Goal: Transaction & Acquisition: Purchase product/service

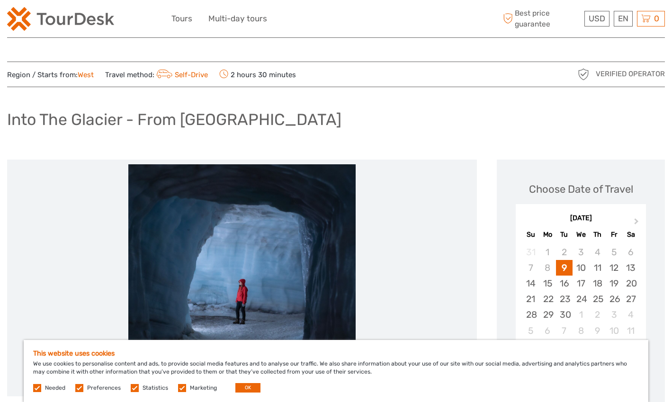
click at [82, 384] on label at bounding box center [79, 388] width 8 height 8
click at [0, 0] on input "checkbox" at bounding box center [0, 0] width 0 height 0
click at [135, 390] on label at bounding box center [135, 388] width 8 height 8
click at [0, 0] on input "checkbox" at bounding box center [0, 0] width 0 height 0
click at [180, 388] on label at bounding box center [182, 388] width 8 height 8
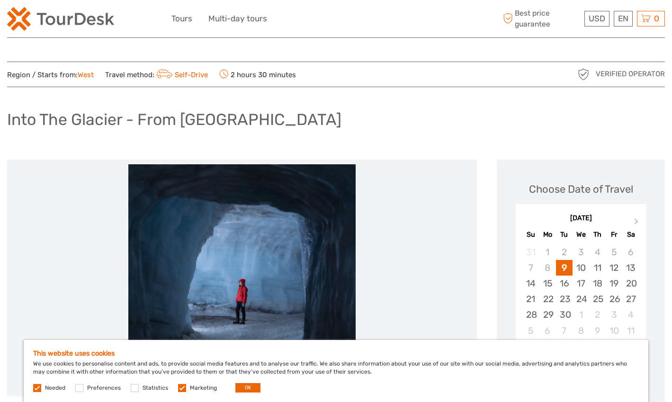
click at [0, 0] on input "checkbox" at bounding box center [0, 0] width 0 height 0
click at [248, 387] on button "OK" at bounding box center [247, 387] width 25 height 9
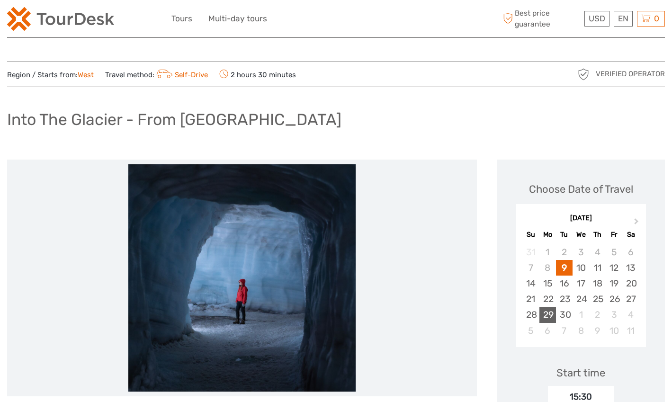
click at [548, 315] on div "29" at bounding box center [547, 315] width 17 height 16
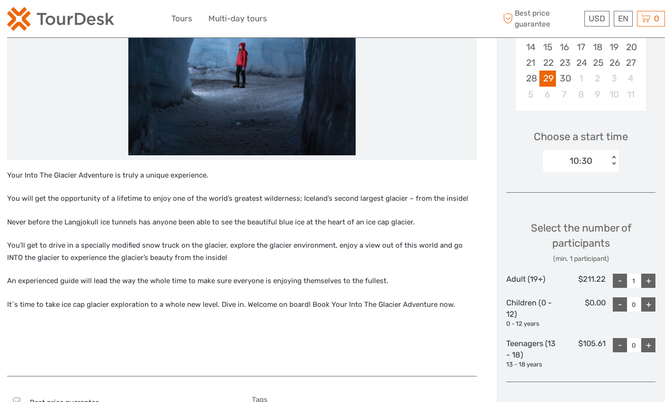
scroll to position [238, 0]
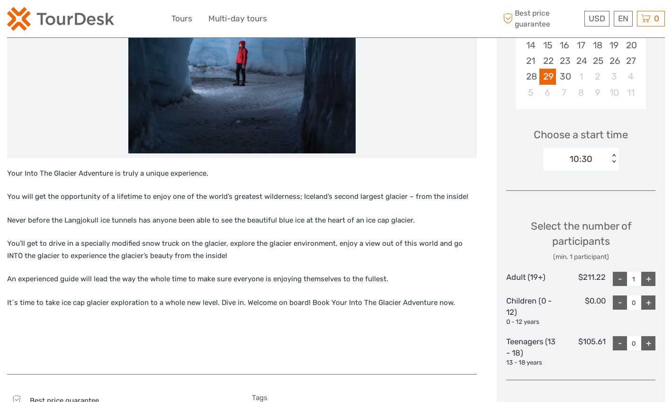
click at [651, 277] on div "+" at bounding box center [648, 279] width 14 height 14
type input "2"
click at [615, 62] on link "Español" at bounding box center [612, 57] width 40 height 17
click at [610, 56] on link "Español" at bounding box center [612, 57] width 40 height 17
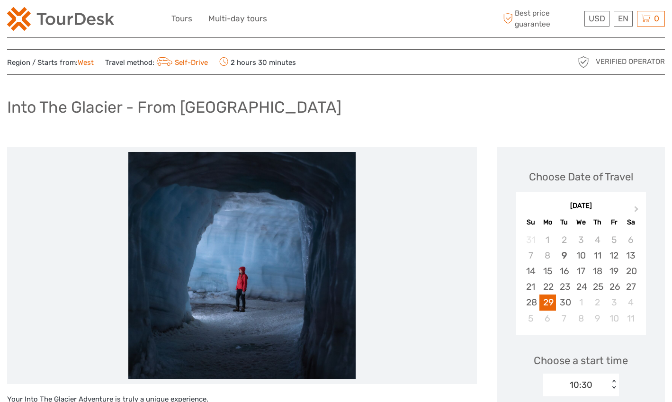
scroll to position [0, 0]
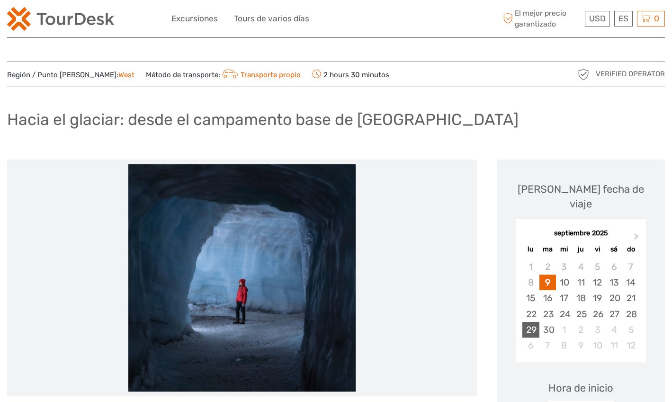
click at [533, 322] on div "29" at bounding box center [530, 330] width 17 height 16
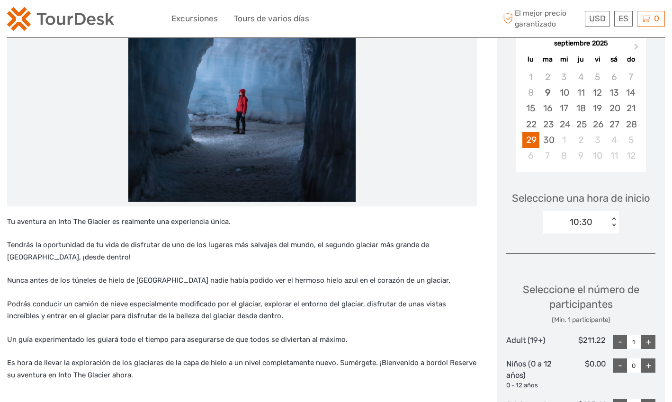
scroll to position [198, 0]
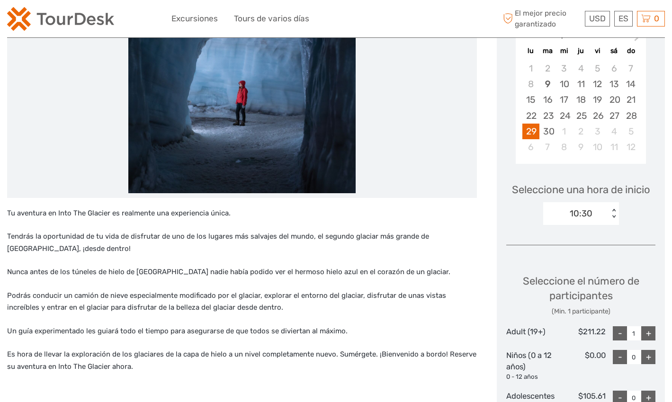
click at [615, 209] on div "< >" at bounding box center [613, 214] width 8 height 10
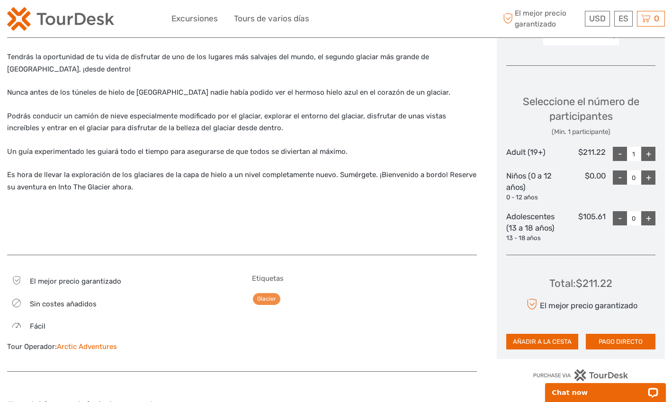
scroll to position [373, 0]
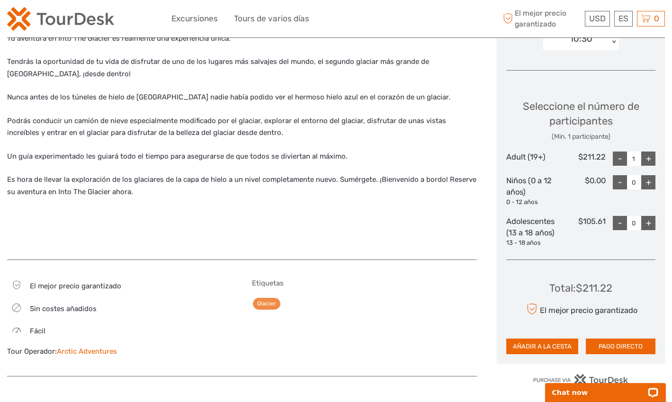
click at [648, 151] on div "+" at bounding box center [648, 158] width 14 height 14
type input "2"
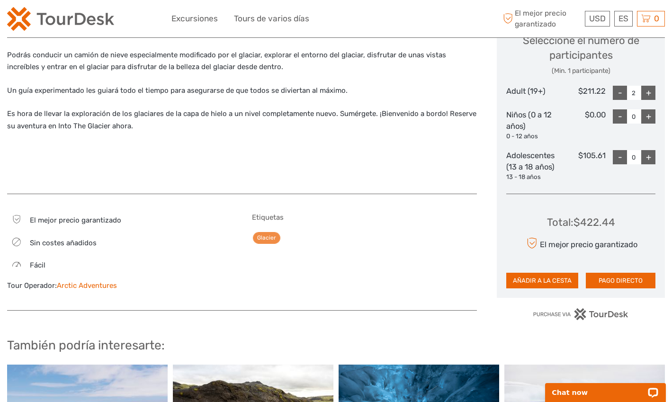
scroll to position [440, 0]
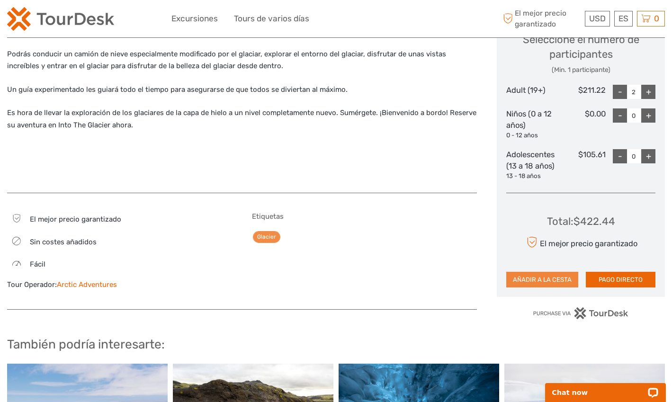
click at [561, 272] on button "AÑADIR A LA CESTA" at bounding box center [542, 280] width 72 height 16
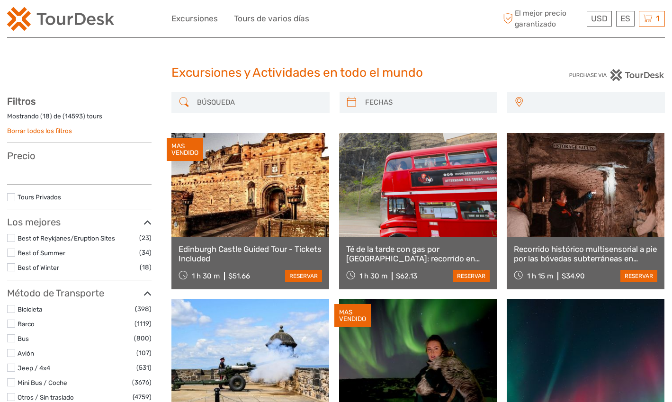
select select
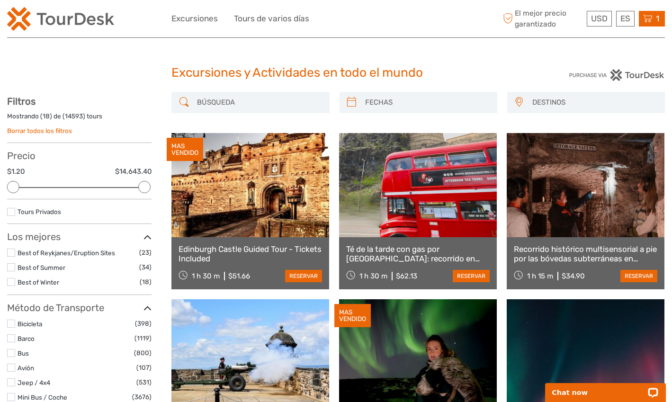
click at [648, 17] on icon at bounding box center [647, 19] width 9 height 12
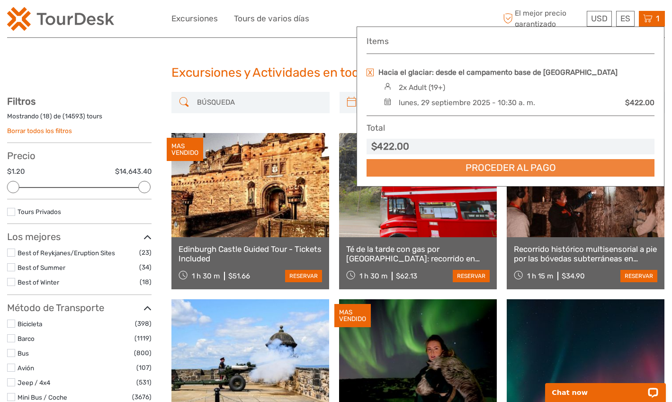
click at [564, 168] on link "Proceder al pago" at bounding box center [510, 168] width 288 height 18
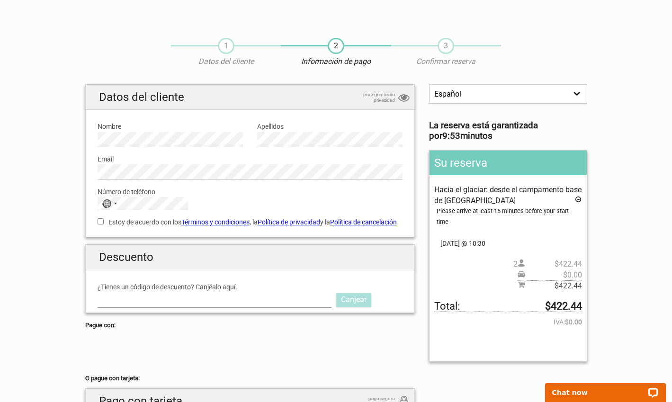
click at [266, 307] on input "¿Tienes un código de descuento? Canjéalo aquí." at bounding box center [215, 299] width 234 height 15
type input "PLANYTS"
click at [349, 305] on link "Canjear" at bounding box center [353, 299] width 35 height 13
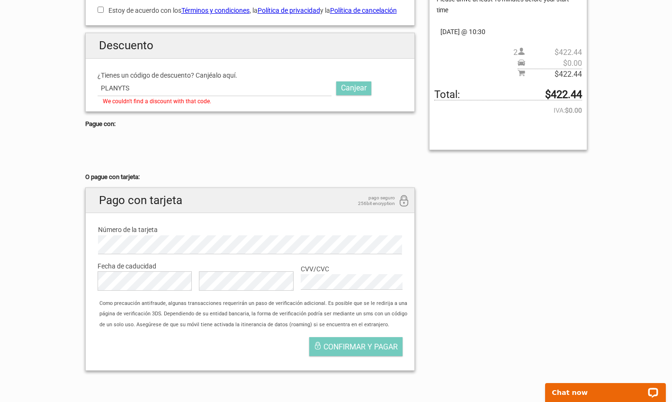
scroll to position [213, 0]
